Goal: Task Accomplishment & Management: Manage account settings

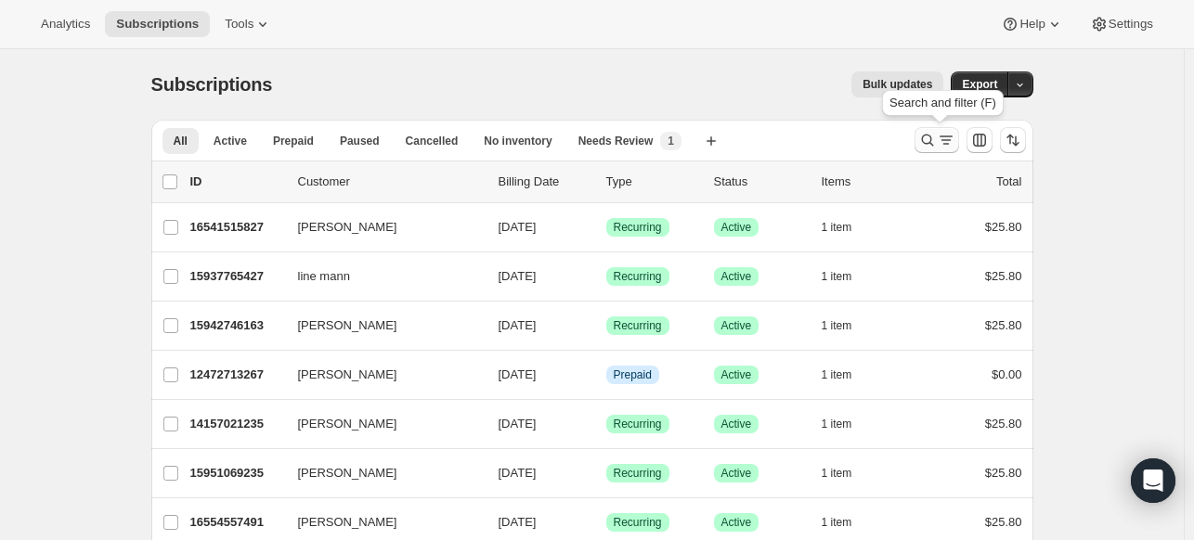
click at [925, 136] on icon "Search and filter results" at bounding box center [927, 140] width 19 height 19
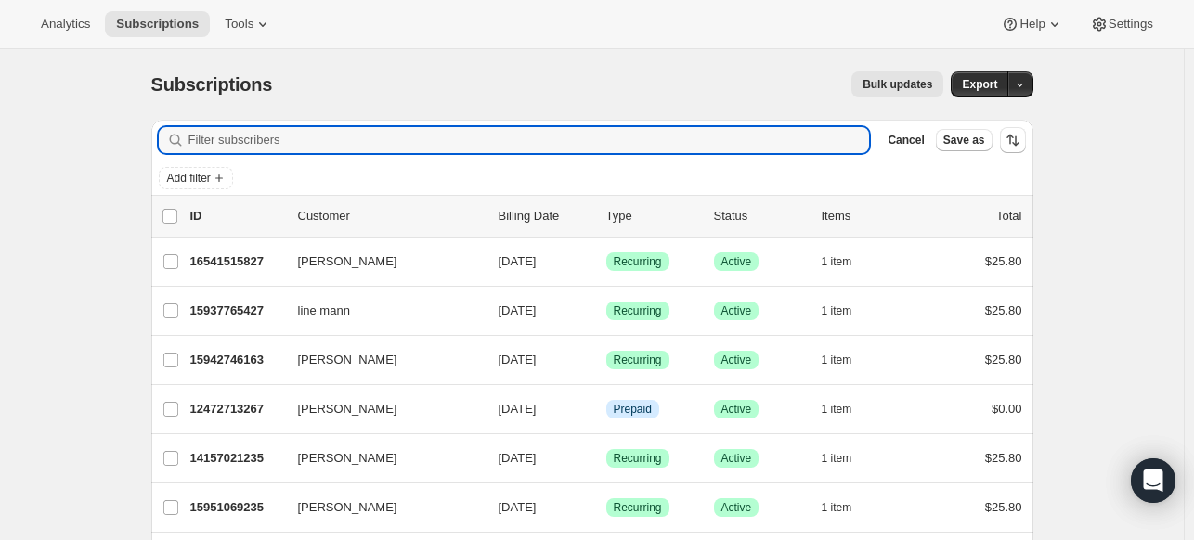
paste input "[EMAIL_ADDRESS][DOMAIN_NAME]"
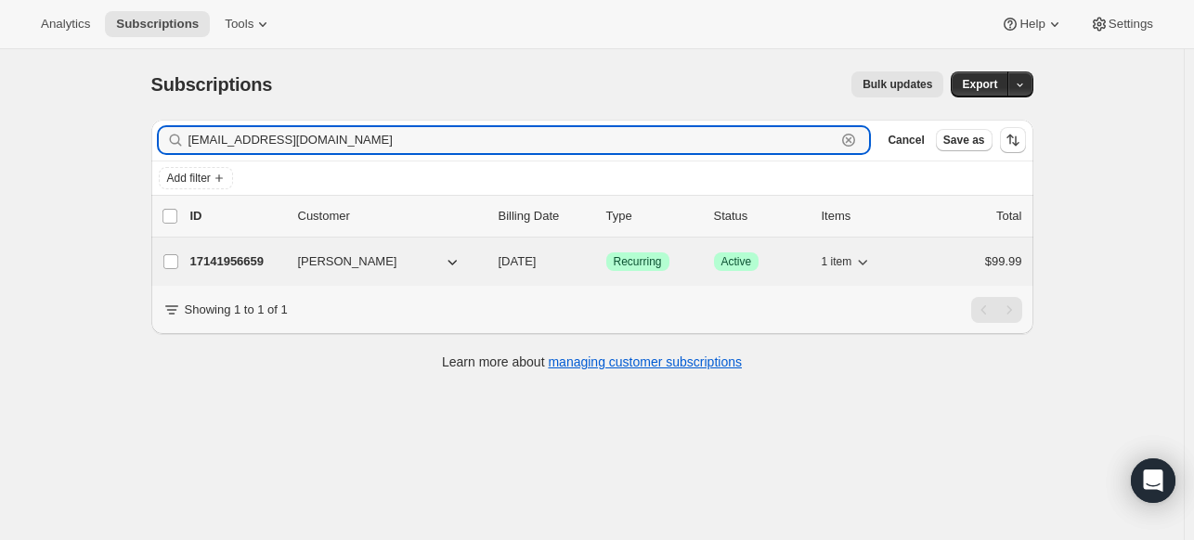
type input "[EMAIL_ADDRESS][DOMAIN_NAME]"
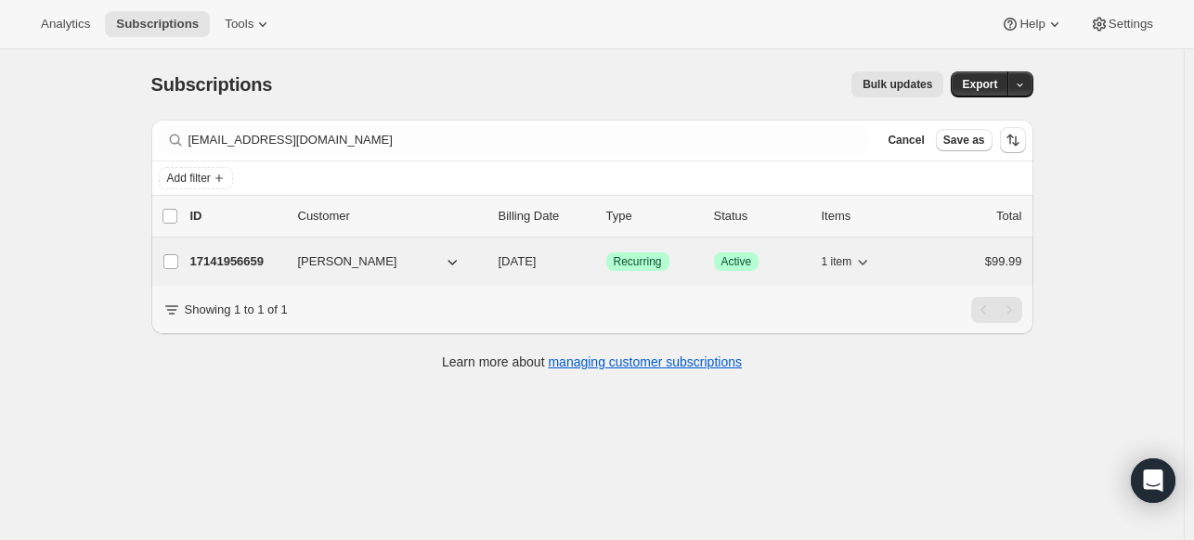
click at [251, 264] on p "17141956659" at bounding box center [236, 262] width 93 height 19
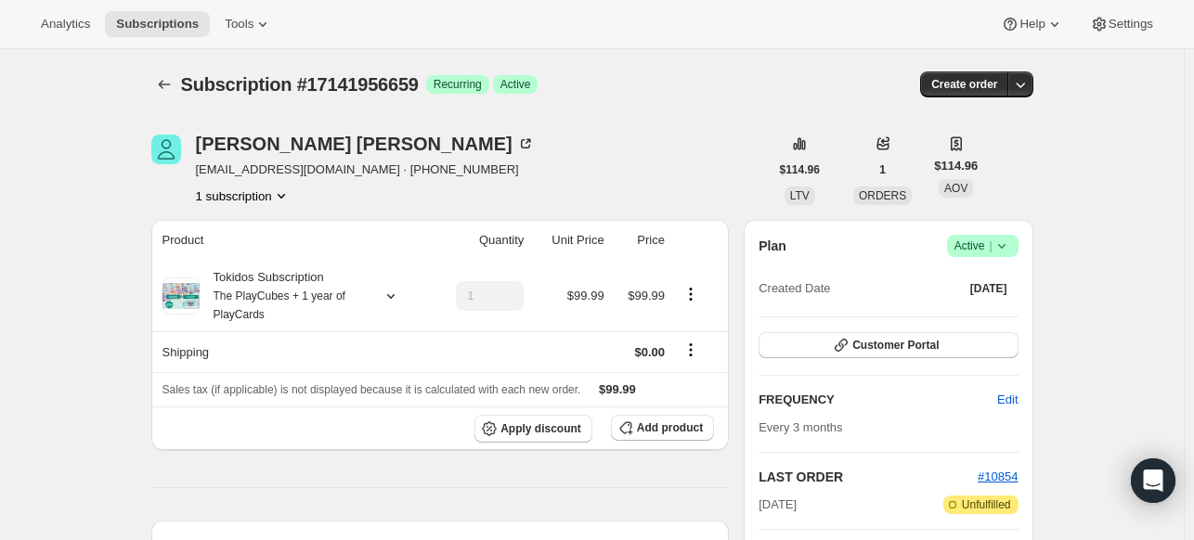
click at [264, 192] on button "1 subscription" at bounding box center [243, 196] width 95 height 19
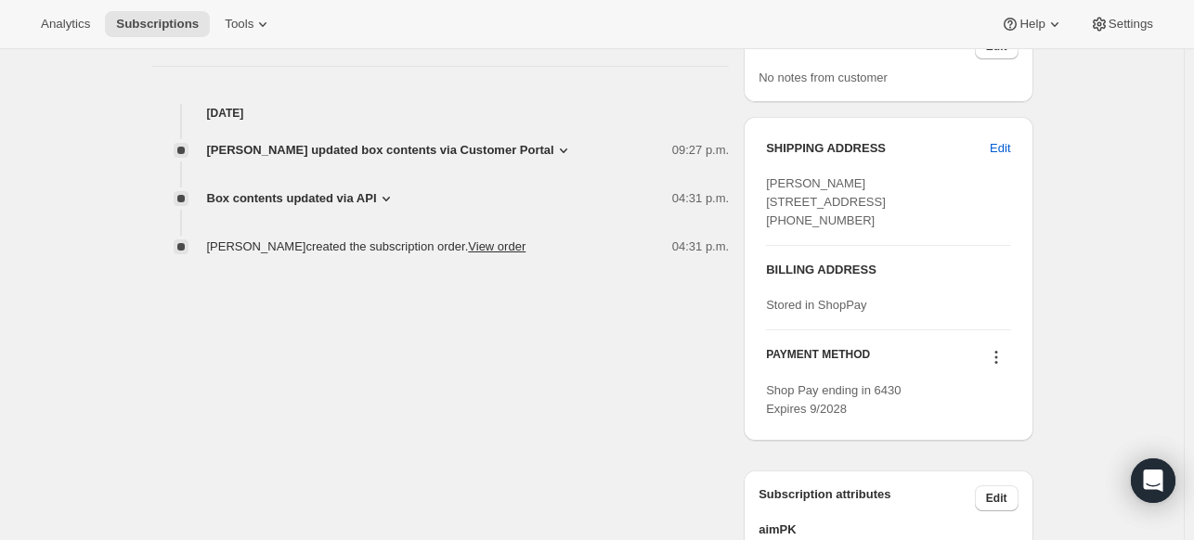
scroll to position [817, 0]
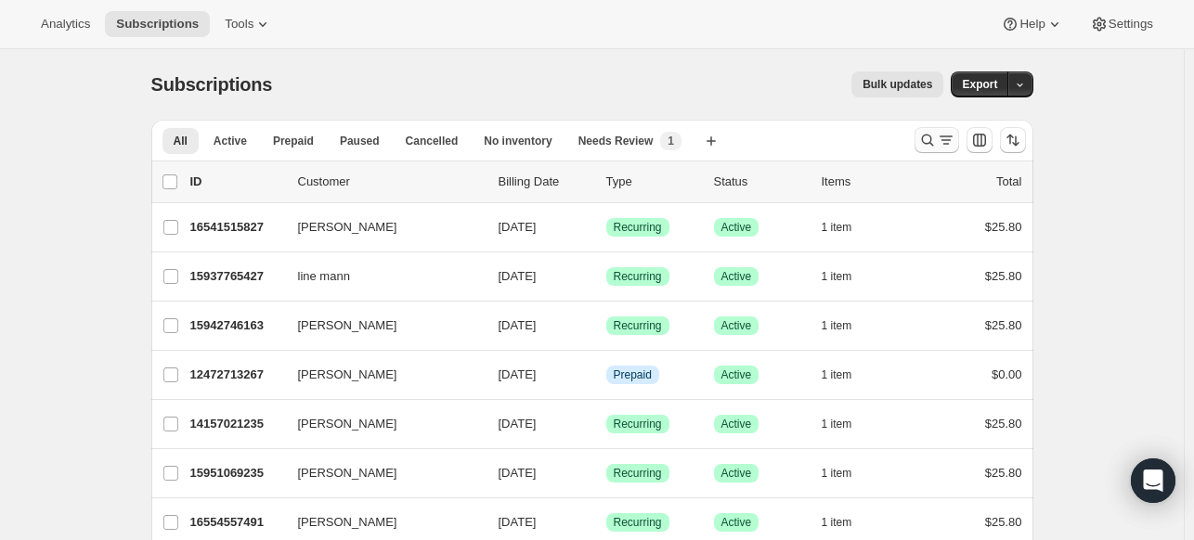
click at [936, 134] on icon "Search and filter results" at bounding box center [927, 140] width 19 height 19
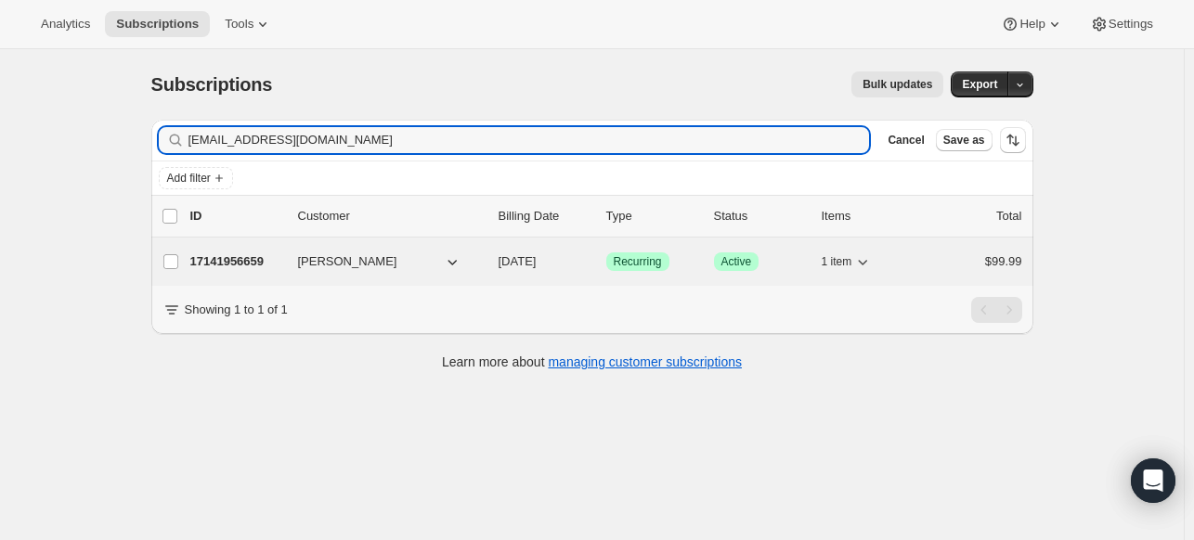
type input "[EMAIL_ADDRESS][DOMAIN_NAME]"
click at [234, 256] on p "17141956659" at bounding box center [236, 262] width 93 height 19
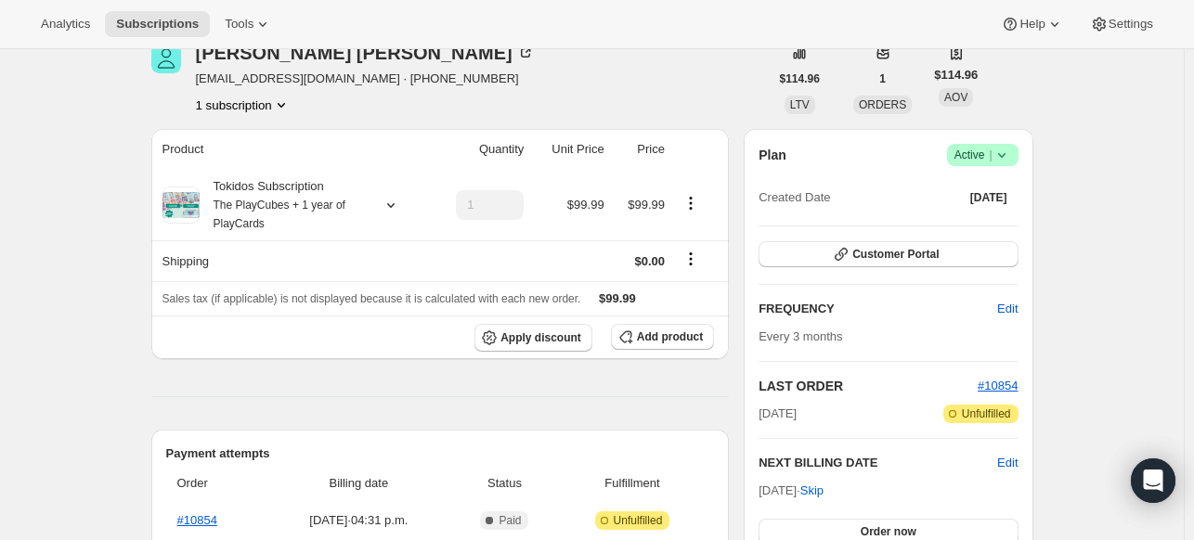
scroll to position [106, 0]
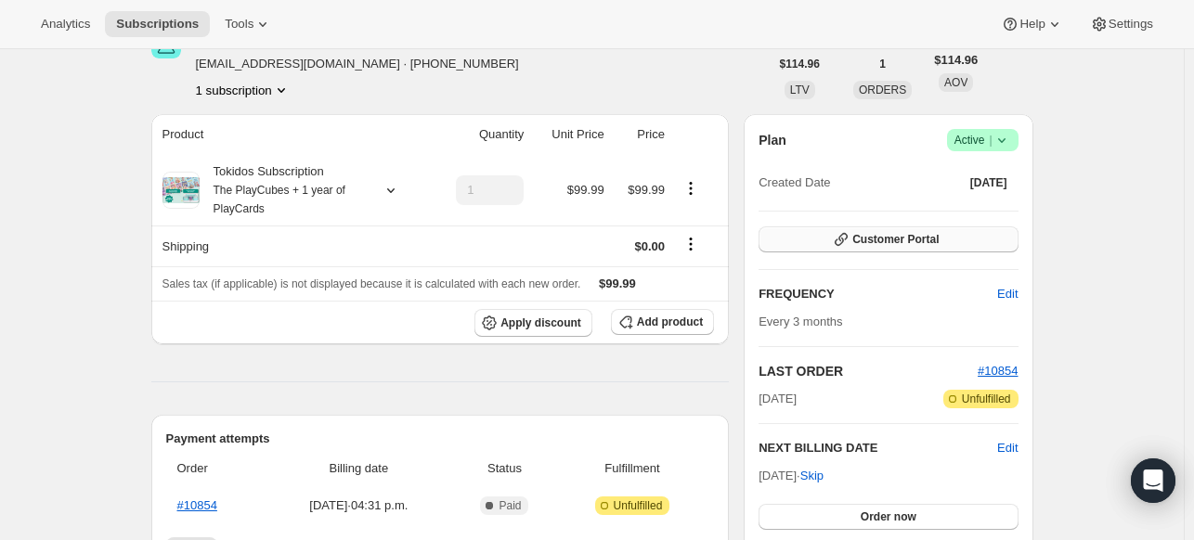
click at [815, 248] on button "Customer Portal" at bounding box center [888, 240] width 259 height 26
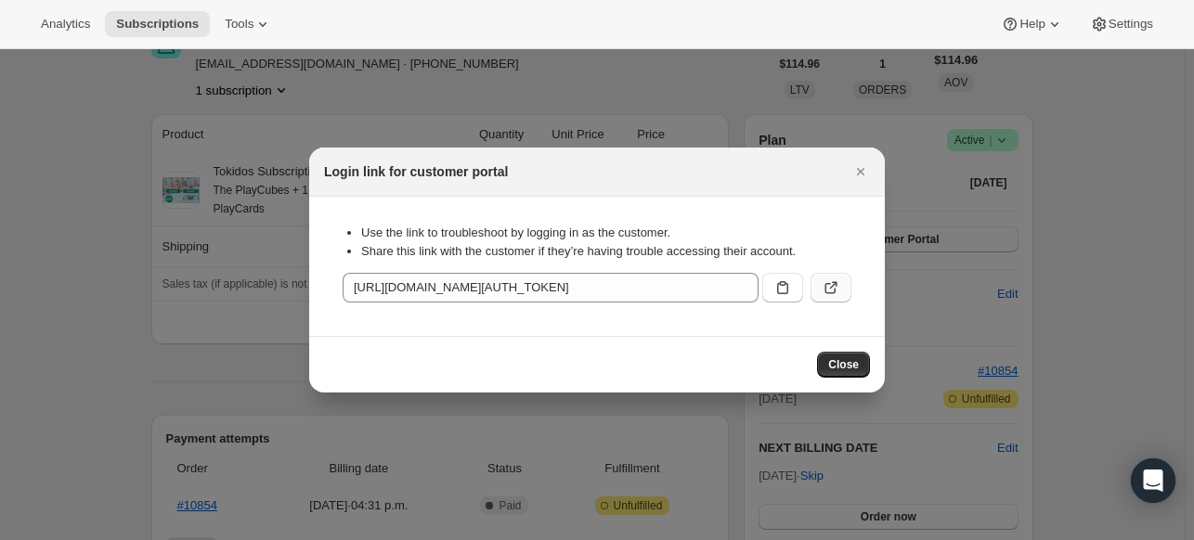
click at [822, 286] on icon ":rcb:" at bounding box center [831, 288] width 19 height 19
click at [494, 159] on div "Login link for customer portal" at bounding box center [597, 172] width 576 height 49
click at [607, 88] on div at bounding box center [597, 270] width 1194 height 540
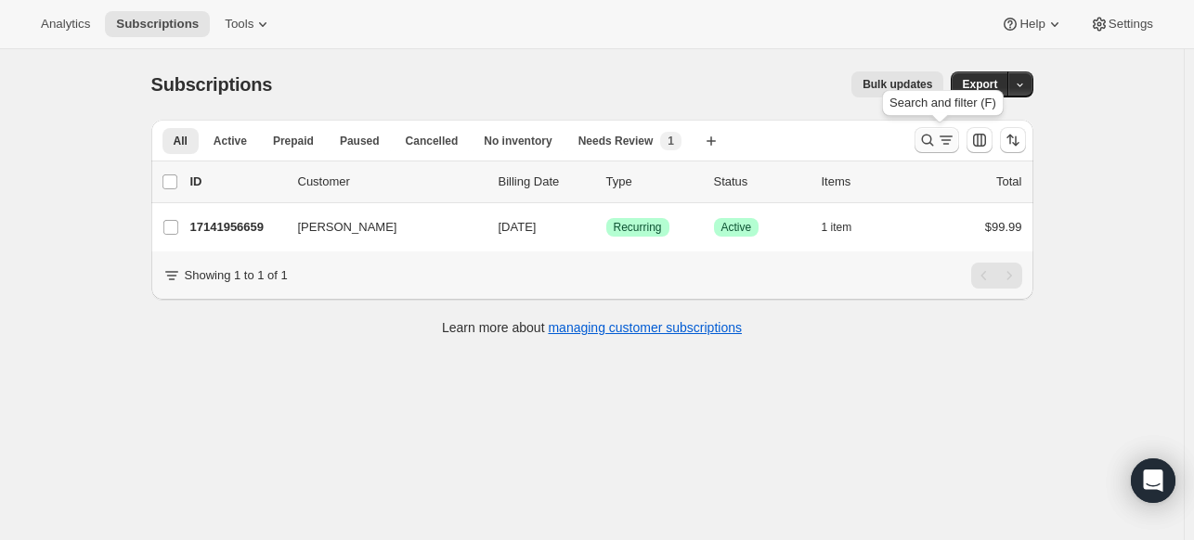
click at [928, 139] on icon "Search and filter results" at bounding box center [927, 140] width 19 height 19
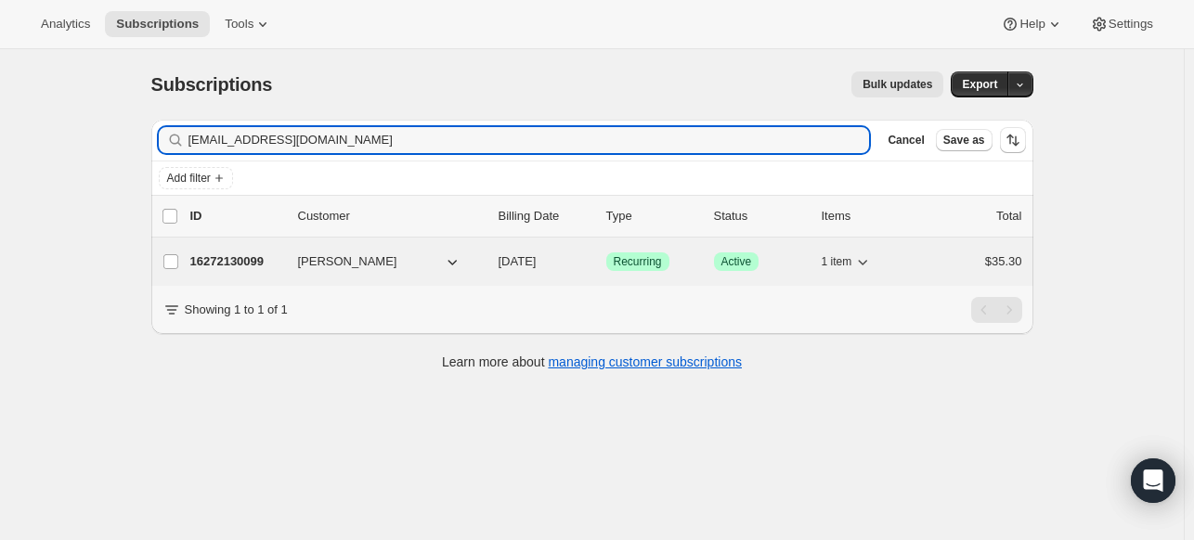
type input "daphneecouturier@gmail.com"
click at [279, 261] on p "16272130099" at bounding box center [236, 262] width 93 height 19
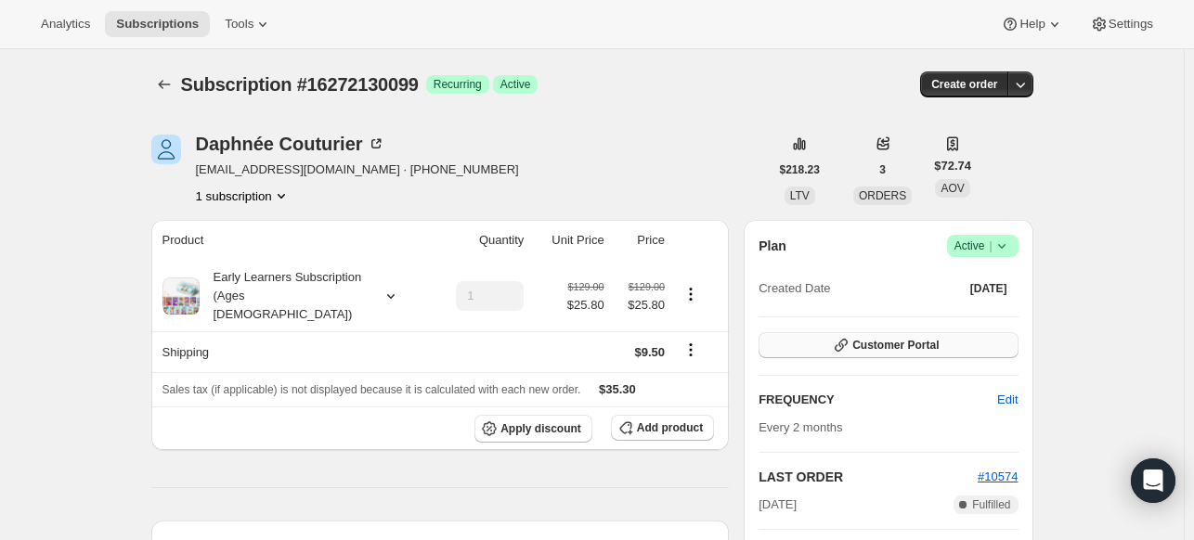
click at [897, 348] on span "Customer Portal" at bounding box center [895, 345] width 86 height 15
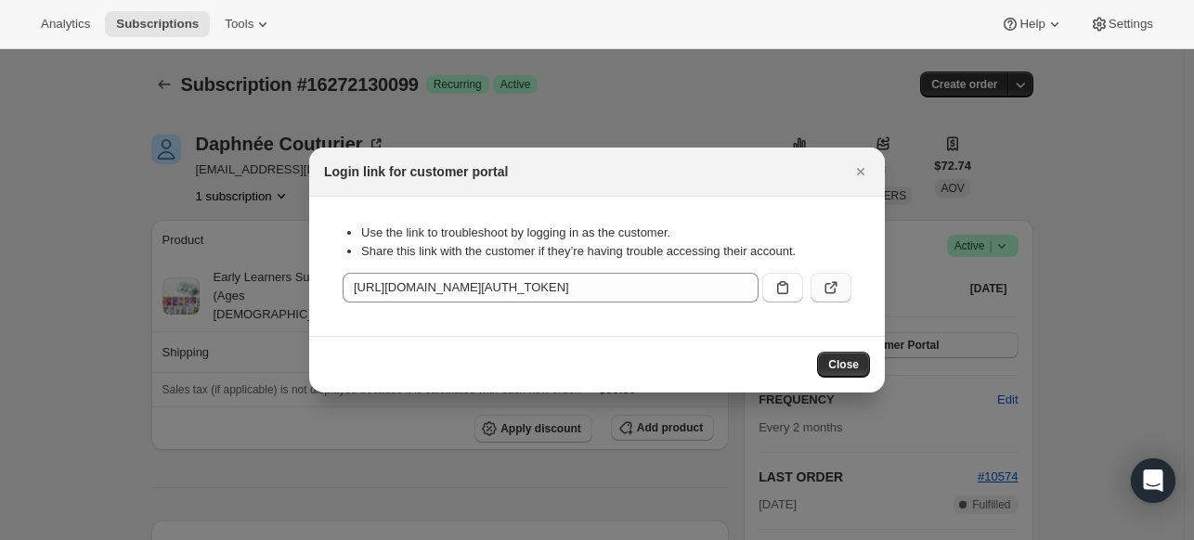
click at [824, 293] on icon ":rgb:" at bounding box center [831, 288] width 19 height 19
